Goal: Navigation & Orientation: Find specific page/section

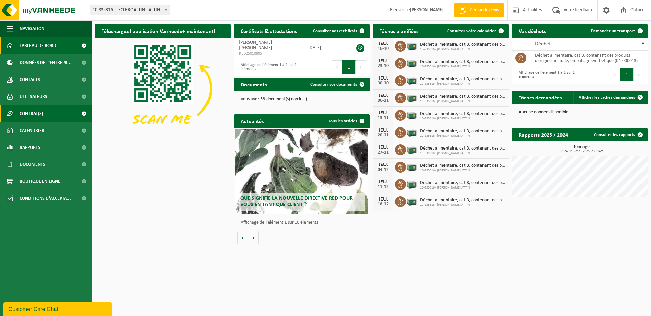
click at [59, 114] on link "Contrat(s)" at bounding box center [46, 113] width 92 height 17
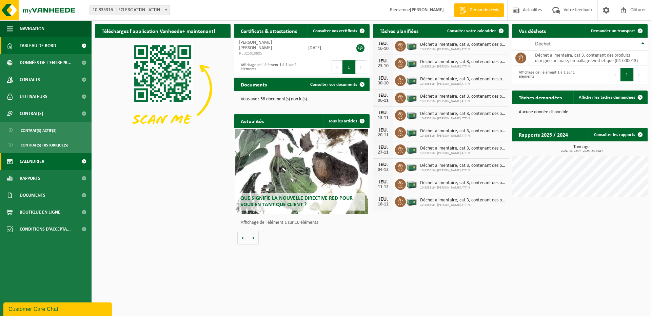
click at [53, 161] on link "Calendrier" at bounding box center [46, 161] width 92 height 17
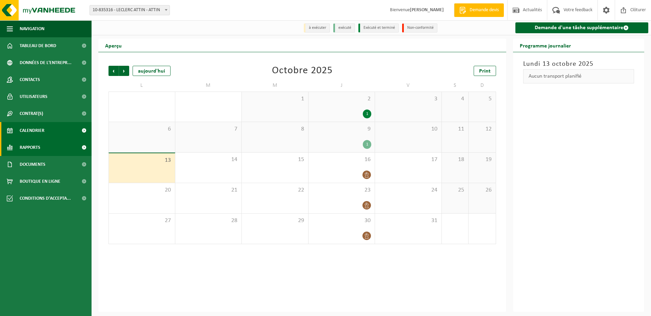
click at [58, 146] on link "Rapports" at bounding box center [46, 147] width 92 height 17
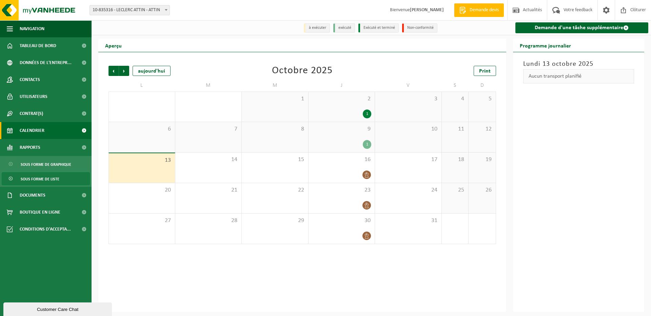
click at [65, 177] on link "Sous forme de liste" at bounding box center [46, 178] width 88 height 13
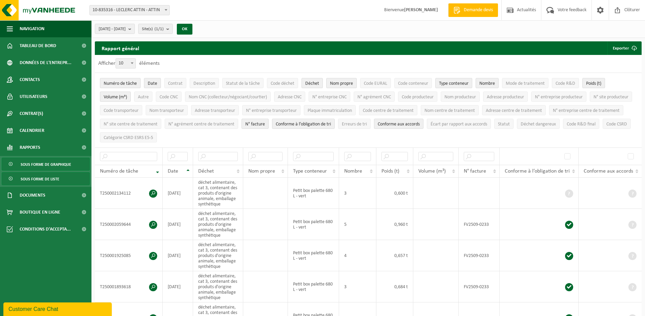
click at [59, 165] on span "Sous forme de graphique" at bounding box center [46, 164] width 50 height 13
